Goal: Transaction & Acquisition: Purchase product/service

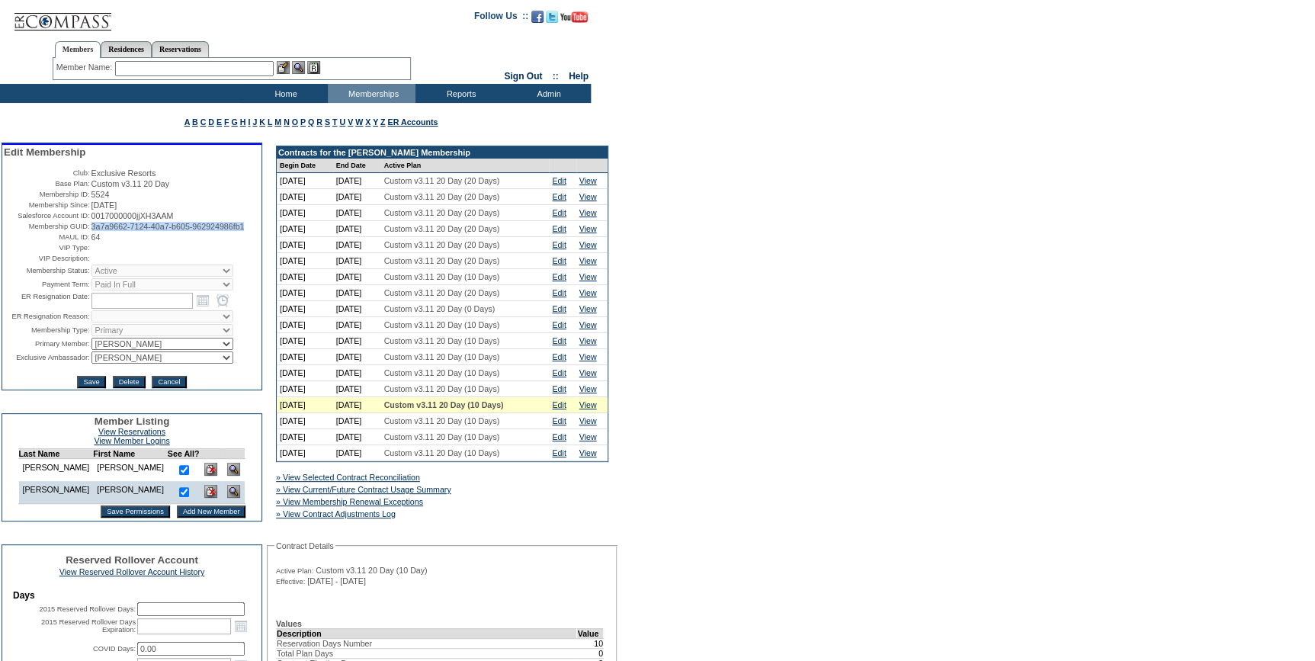
drag, startPoint x: 151, startPoint y: 248, endPoint x: 88, endPoint y: 235, distance: 64.6
click at [91, 231] on td "3a7a9662-7124-40a7-b605-962924986fb1" at bounding box center [175, 226] width 168 height 9
copy span "3a7a9662-7124-40a7-b605-962924986fb1"
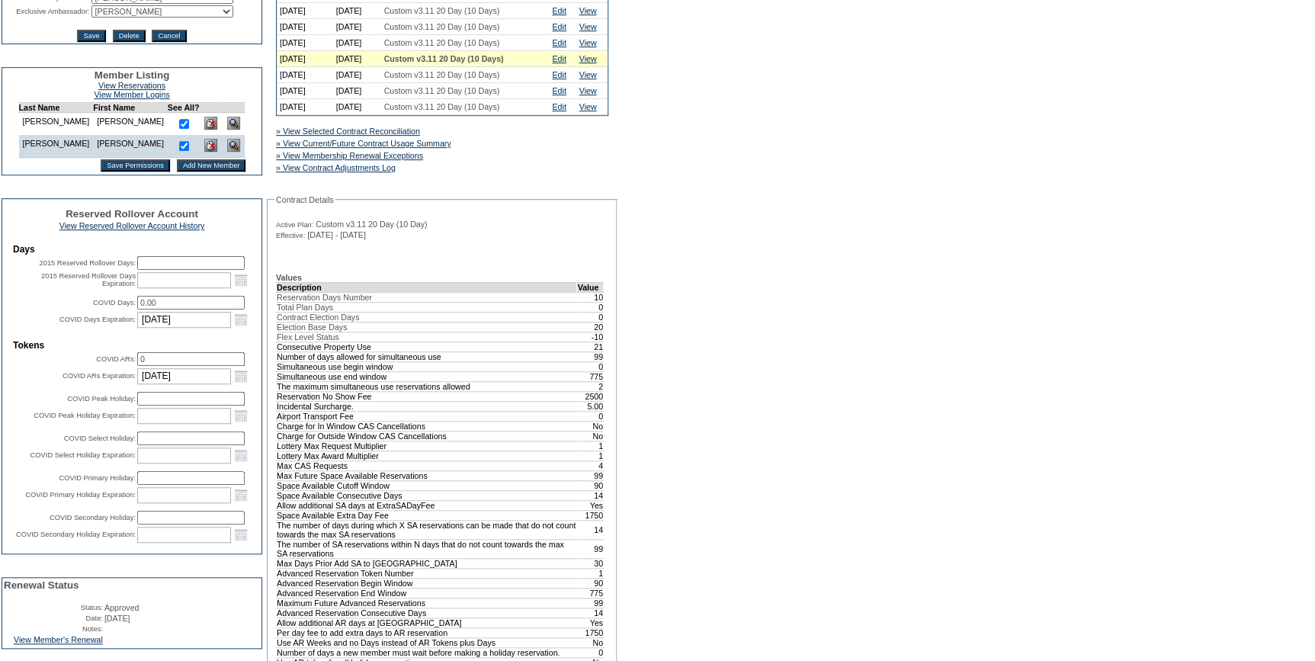
scroll to position [554, 0]
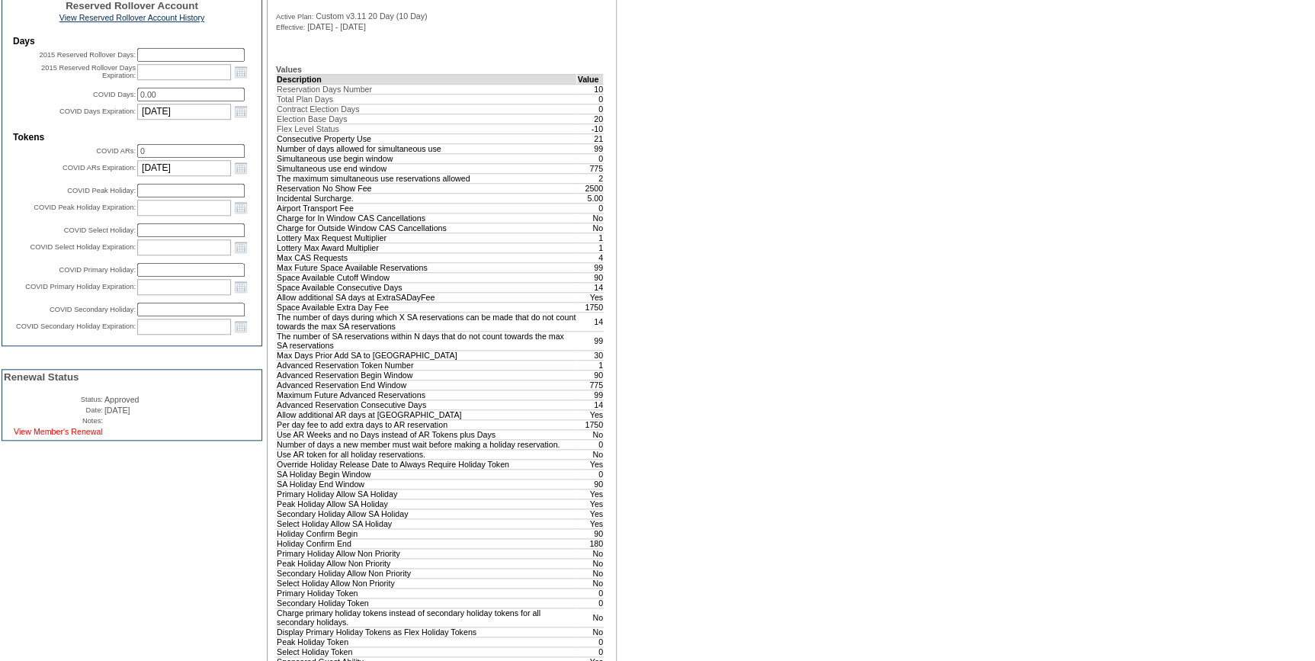
click at [89, 436] on link "View Member's Renewal" at bounding box center [58, 431] width 89 height 9
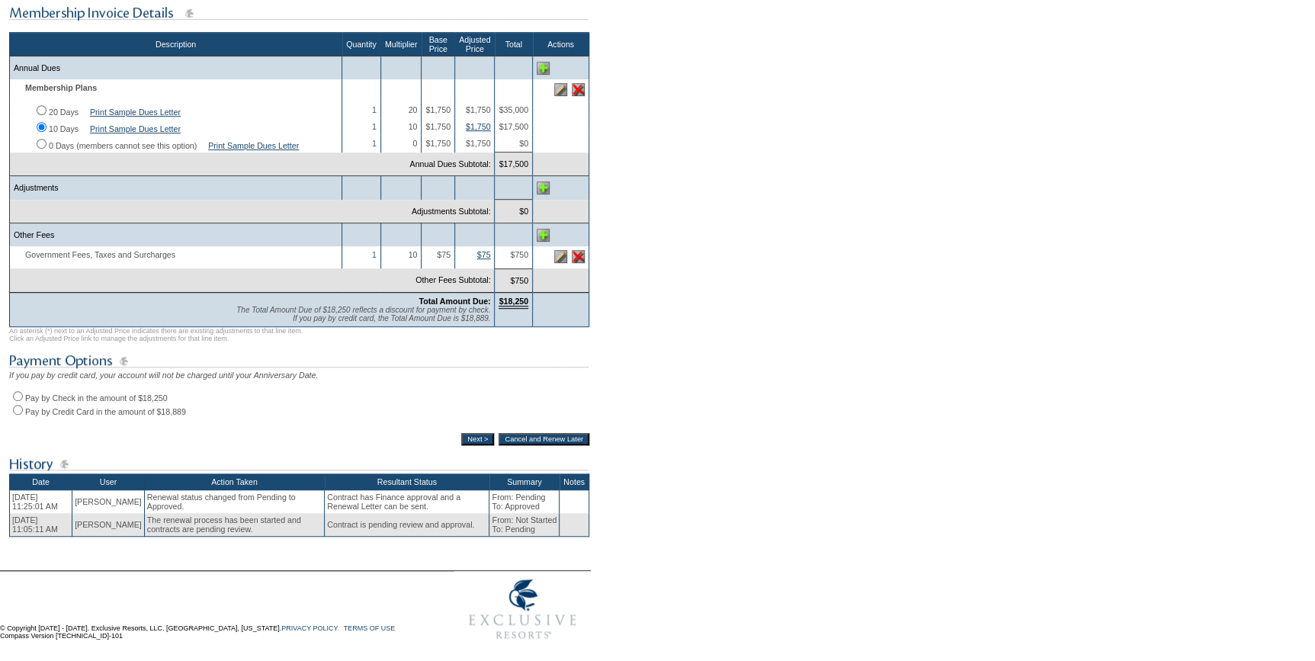
scroll to position [313, 0]
click at [19, 405] on input "Pay by Credit Card in the amount of $18,889" at bounding box center [18, 410] width 10 height 10
radio input "true"
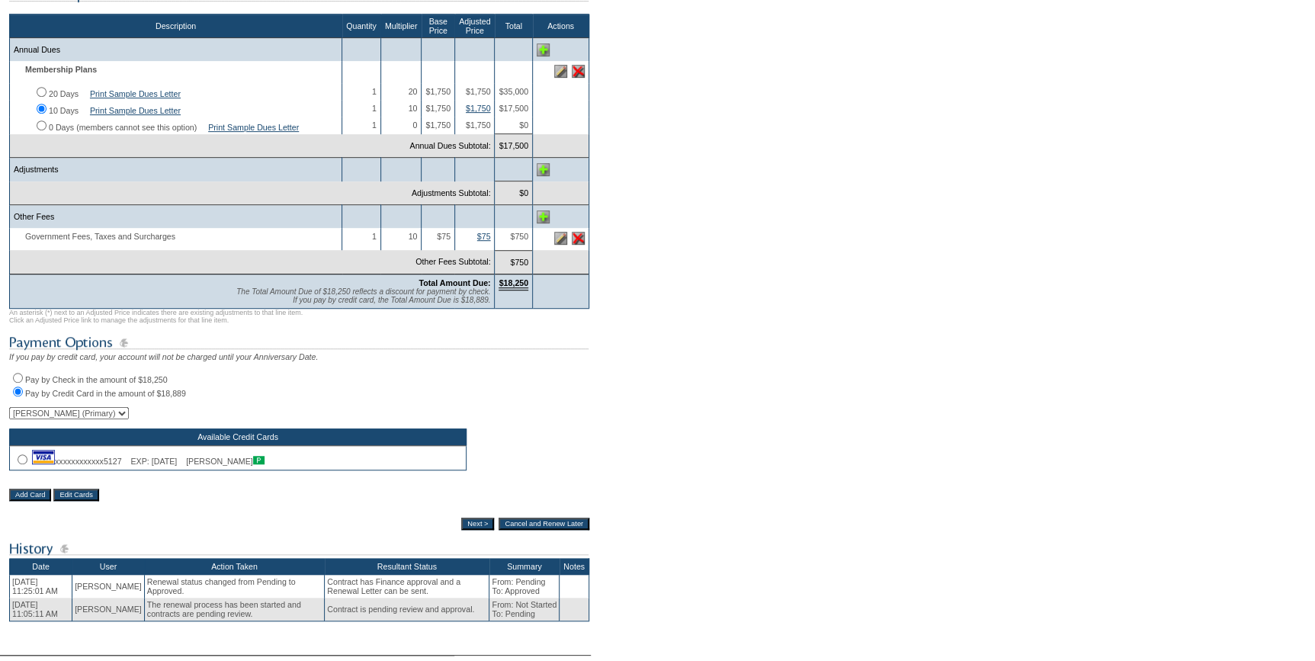
click at [21, 464] on input "radio" at bounding box center [23, 459] width 10 height 10
radio input "true"
click at [463, 530] on input "Next >" at bounding box center [477, 524] width 33 height 12
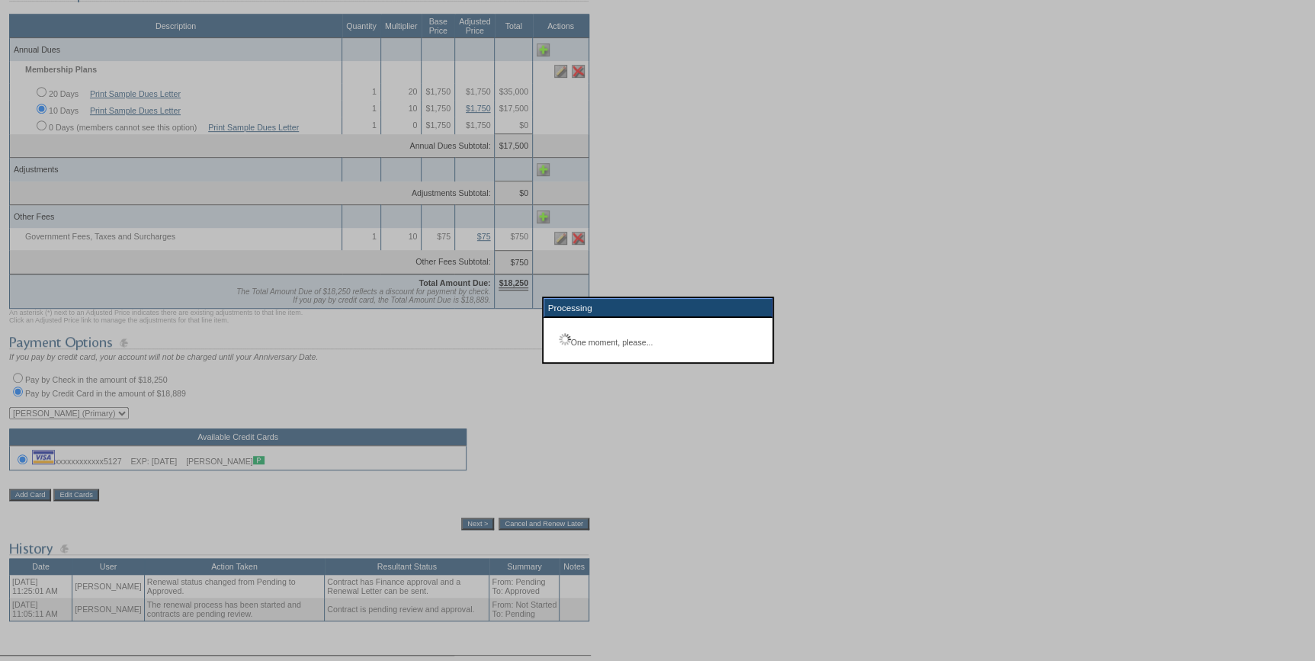
scroll to position [112, 0]
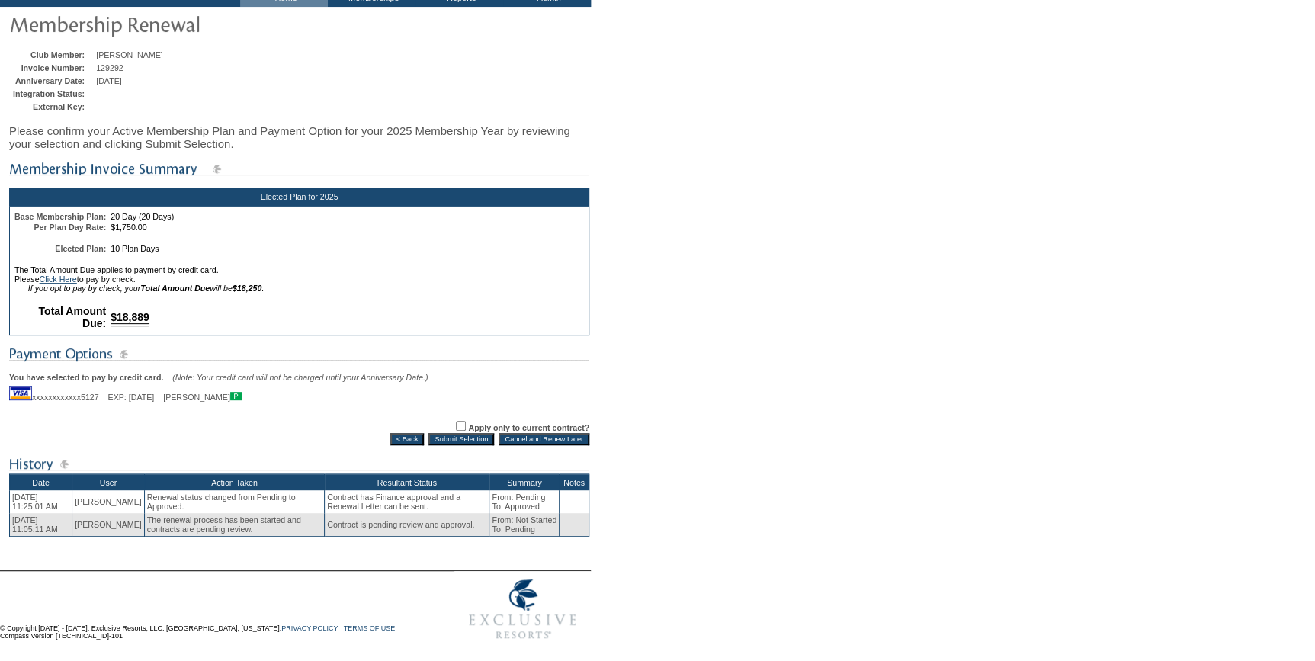
click at [464, 438] on input "Submit Selection" at bounding box center [461, 439] width 66 height 12
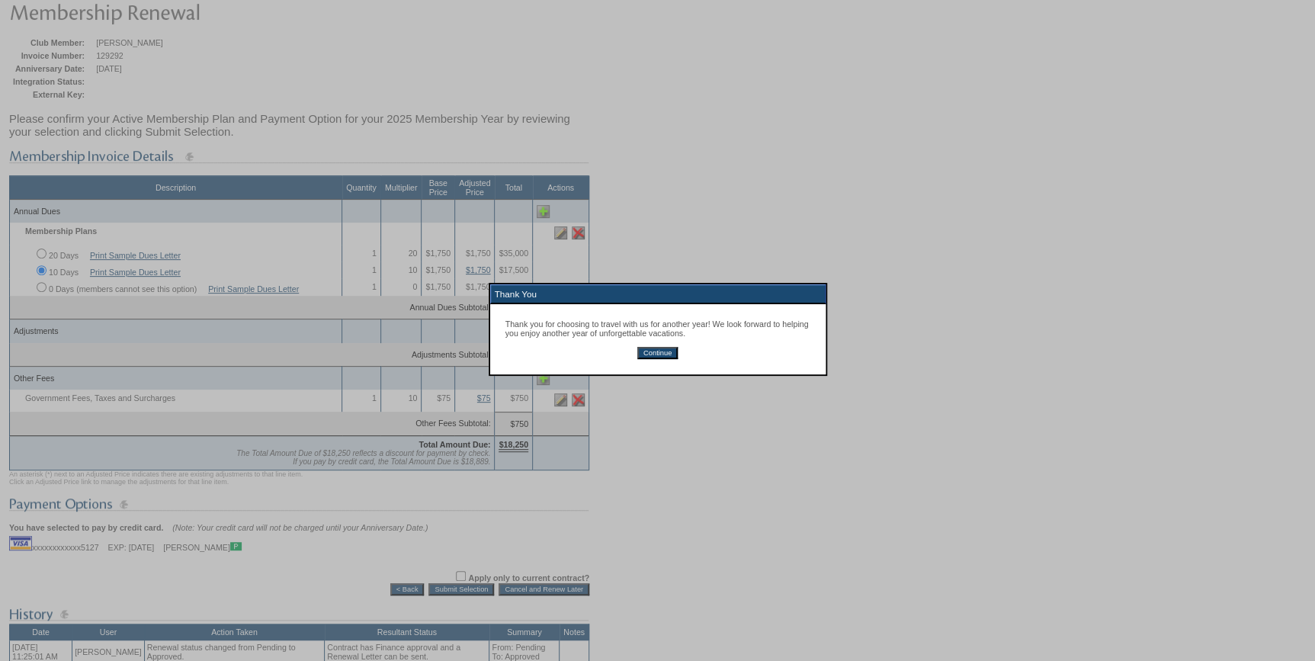
click at [665, 354] on input "Continue" at bounding box center [657, 353] width 40 height 12
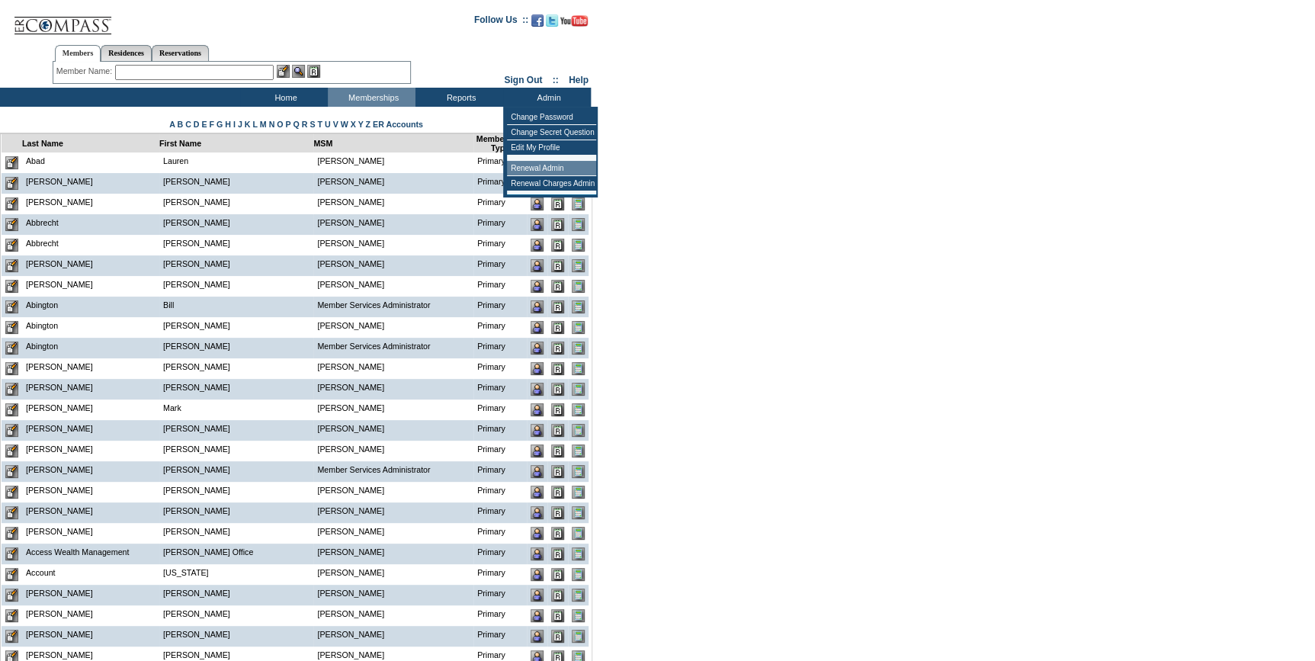
drag, startPoint x: 548, startPoint y: 167, endPoint x: 274, endPoint y: 258, distance: 289.0
click at [545, 168] on td "Renewal Admin" at bounding box center [551, 168] width 89 height 15
